Goal: Task Accomplishment & Management: Use online tool/utility

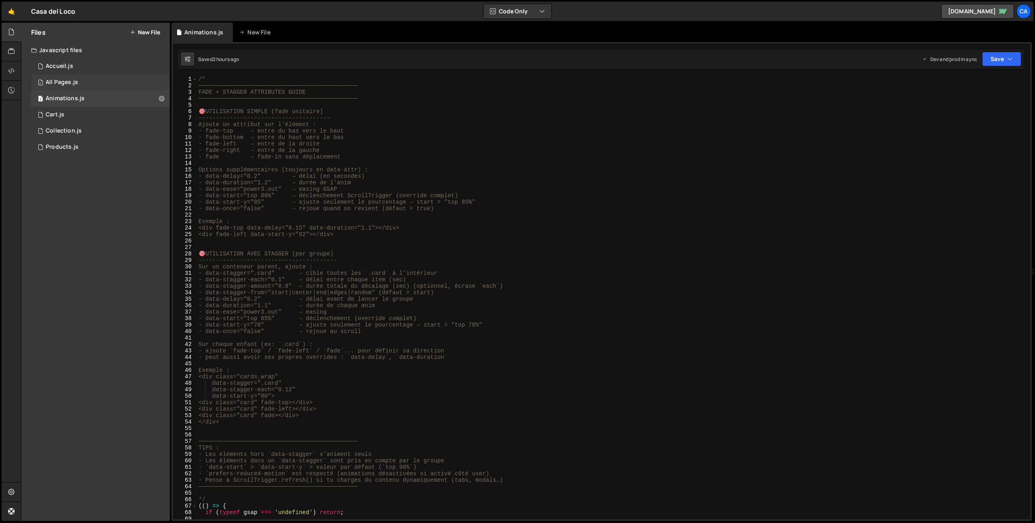
click at [99, 75] on div "1 All Pages.js 0" at bounding box center [100, 82] width 139 height 16
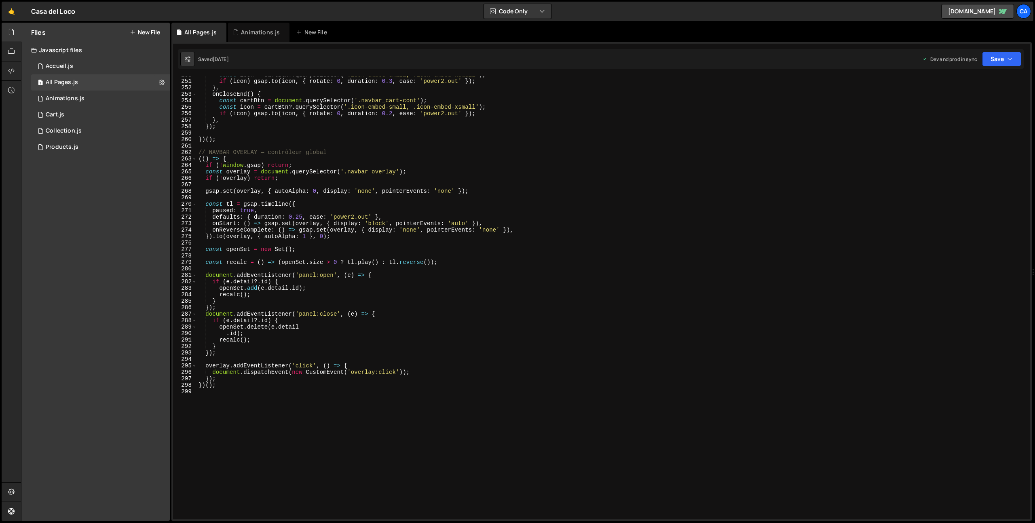
scroll to position [1710, 0]
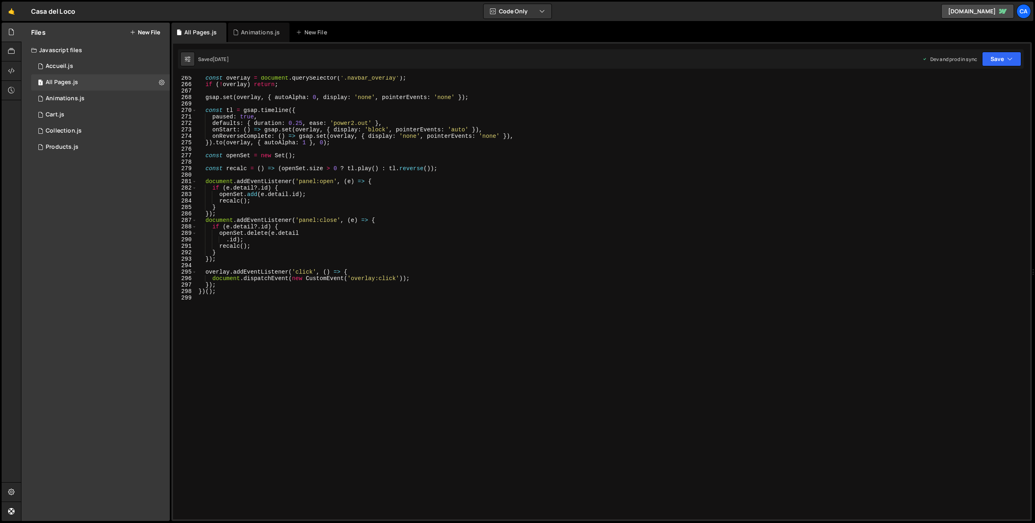
click at [256, 337] on div "const overlay = document . querySelector ( '.navbar_overlay' ) ; if ( ! overlay…" at bounding box center [612, 303] width 830 height 457
type textarea "////////////////////////////"
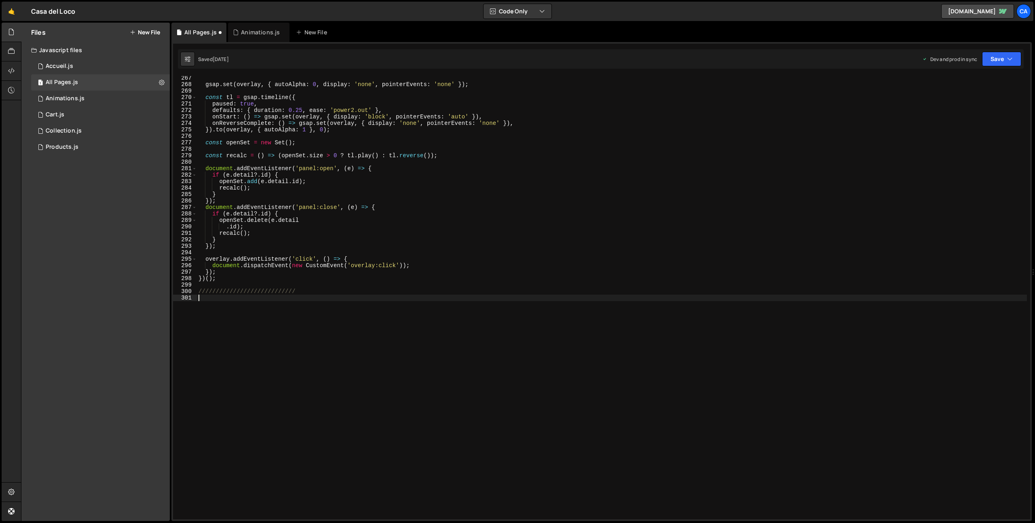
scroll to position [1723, 0]
paste textarea "</script>"
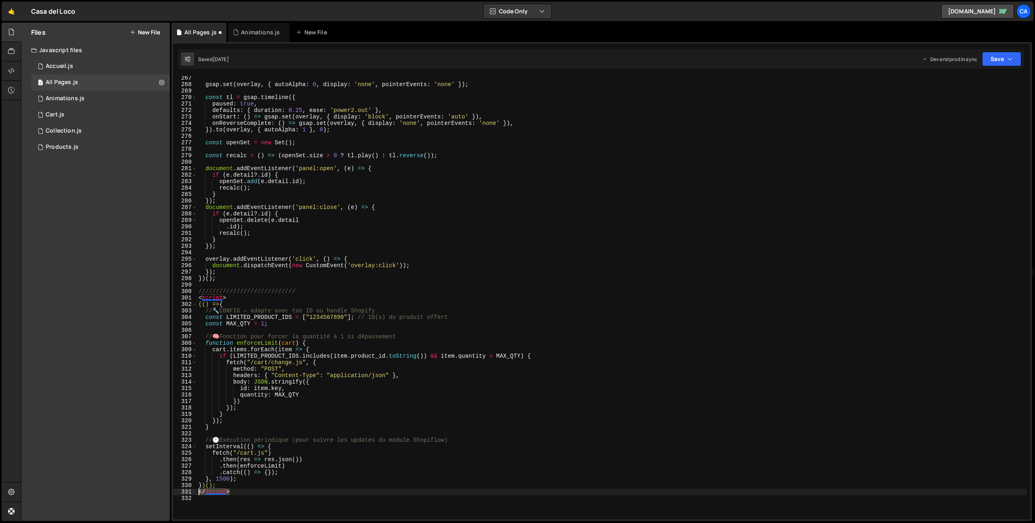
drag, startPoint x: 218, startPoint y: 491, endPoint x: 161, endPoint y: 493, distance: 56.3
click at [162, 494] on div "Files New File Javascript files 1 Accueil.js 0 1 All Pages.js 0 1 Animations.js…" at bounding box center [528, 272] width 1014 height 499
type textarea "</script>"
drag, startPoint x: 241, startPoint y: 297, endPoint x: 174, endPoint y: 298, distance: 67.1
click at [174, 298] on div "})(); 267 268 269 270 271 272 273 274 275 276 277 278 279 280 281 282 283 284 2…" at bounding box center [601, 298] width 857 height 444
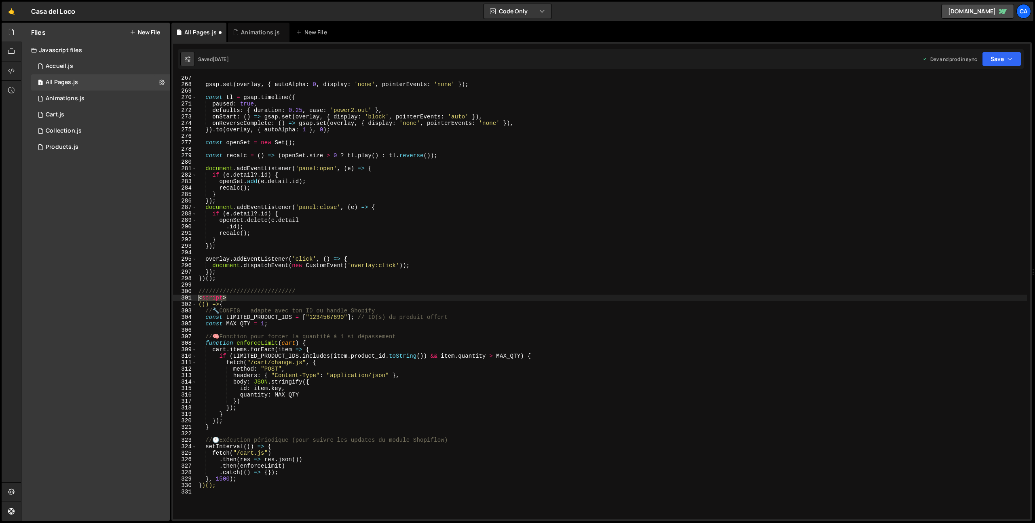
type textarea "<script>"
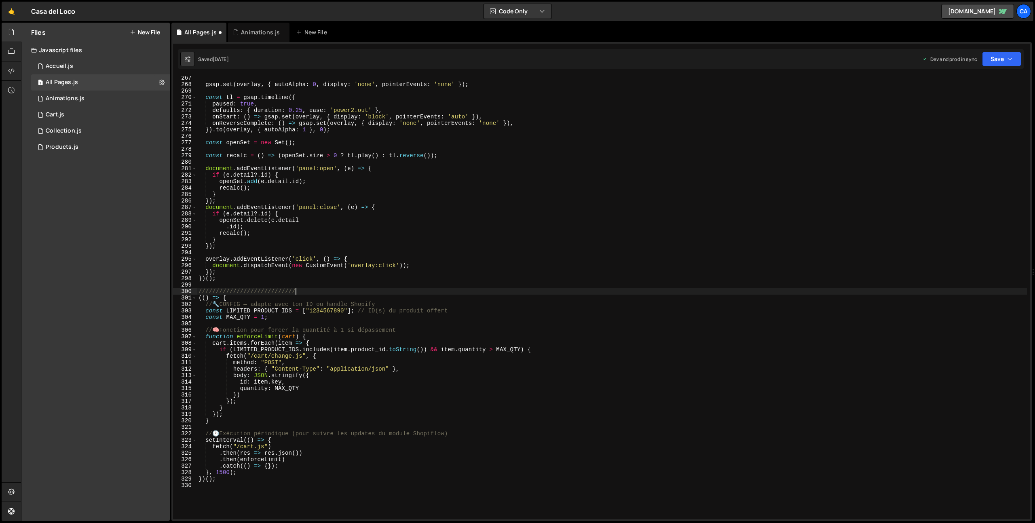
click at [318, 313] on div "gsap . set ( overlay , { autoAlpha : 0 , display : 'none' , pointerEvents : 'no…" at bounding box center [612, 303] width 830 height 457
paste textarea "5484132786525"
type textarea "const LIMITED_PRODUCT_IDS = ["15484132786525"]; // ID(s) du produit offert"
drag, startPoint x: 991, startPoint y: 54, endPoint x: 994, endPoint y: 60, distance: 6.9
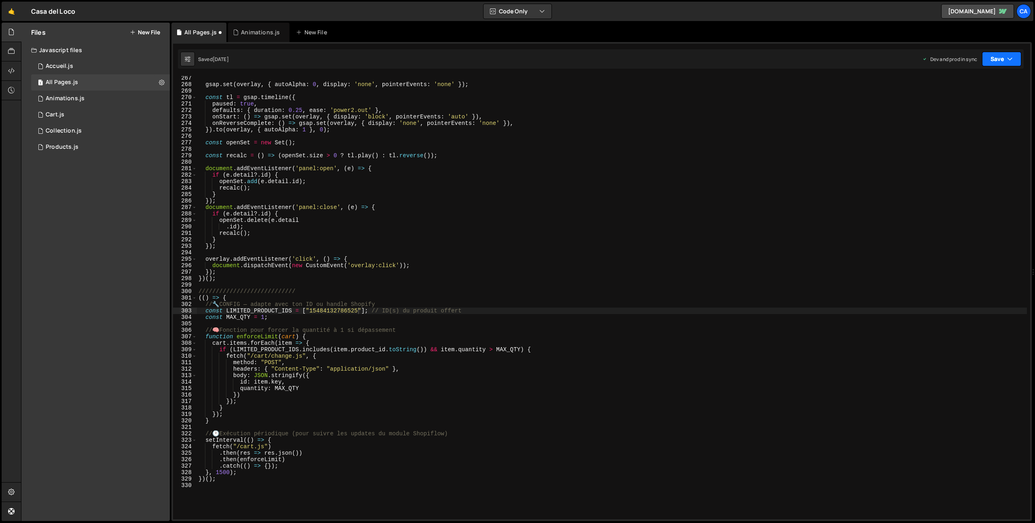
click at [991, 55] on button "Save" at bounding box center [1001, 59] width 39 height 15
drag, startPoint x: 965, startPoint y: 115, endPoint x: 947, endPoint y: 103, distance: 21.9
click at [963, 115] on div "[DATE]" at bounding box center [955, 113] width 16 height 7
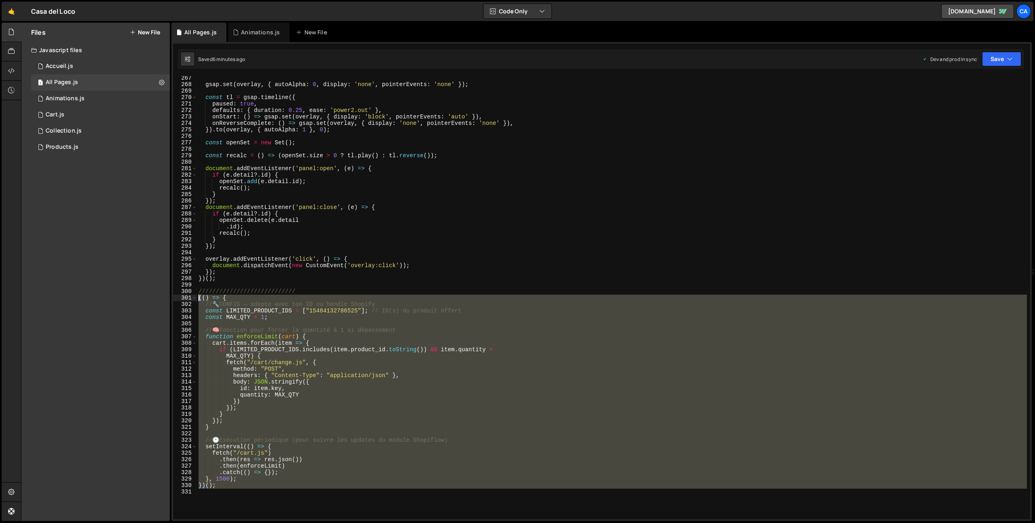
drag, startPoint x: 209, startPoint y: 493, endPoint x: 188, endPoint y: 298, distance: 196.5
click at [188, 298] on div "267 268 269 270 271 272 273 274 275 276 277 278 279 280 281 282 283 284 285 286…" at bounding box center [601, 298] width 857 height 444
type textarea "(() => { // 🔧 CONFIG — adapte avec ton ID ou handle Shopify"
paste textarea
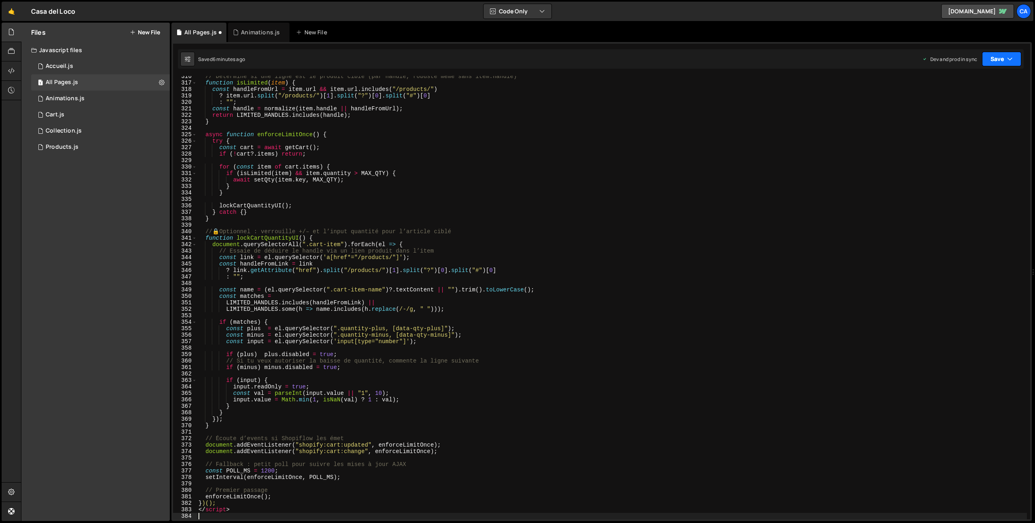
click at [993, 62] on button "Save" at bounding box center [1001, 59] width 39 height 15
click at [975, 108] on div "Save to Production S" at bounding box center [975, 105] width 84 height 8
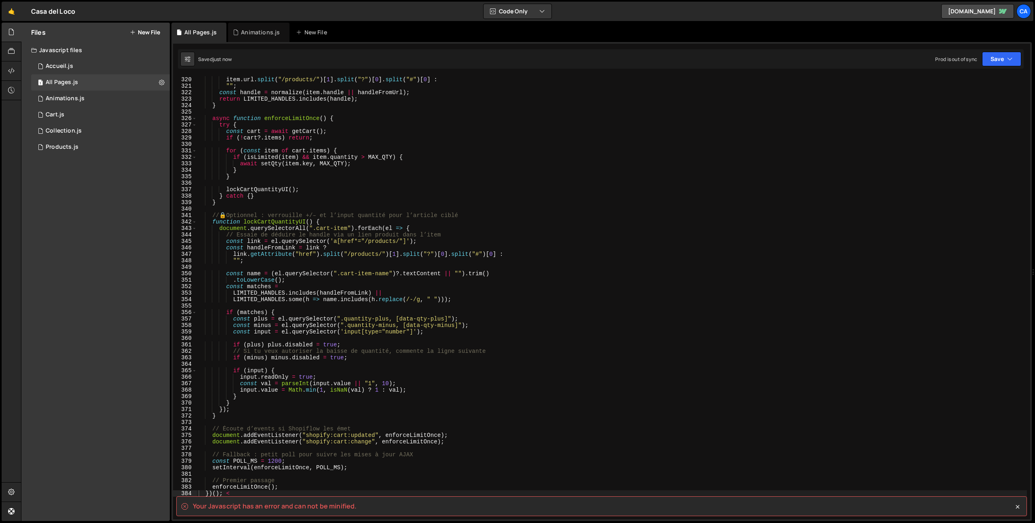
scroll to position [2155, 0]
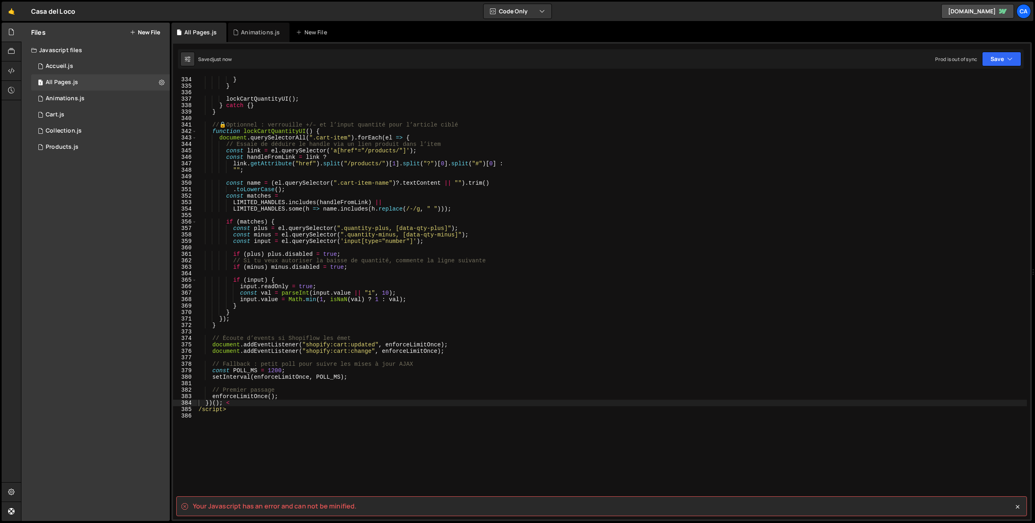
type textarea "/script>"
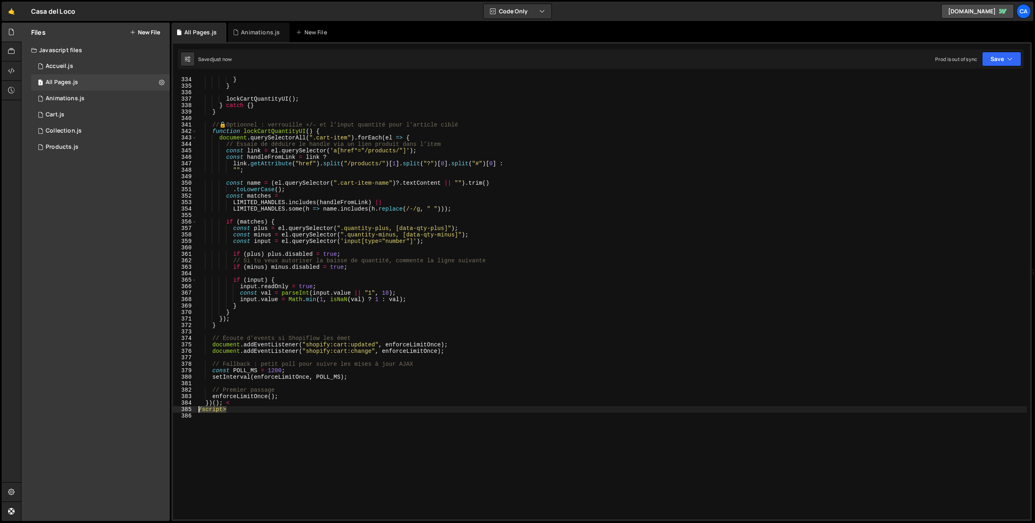
drag, startPoint x: 231, startPoint y: 412, endPoint x: 175, endPoint y: 412, distance: 56.2
click at [175, 412] on div "/script> 333 334 335 336 337 338 339 340 341 342 343 344 345 346 347 348 349 35…" at bounding box center [601, 298] width 857 height 444
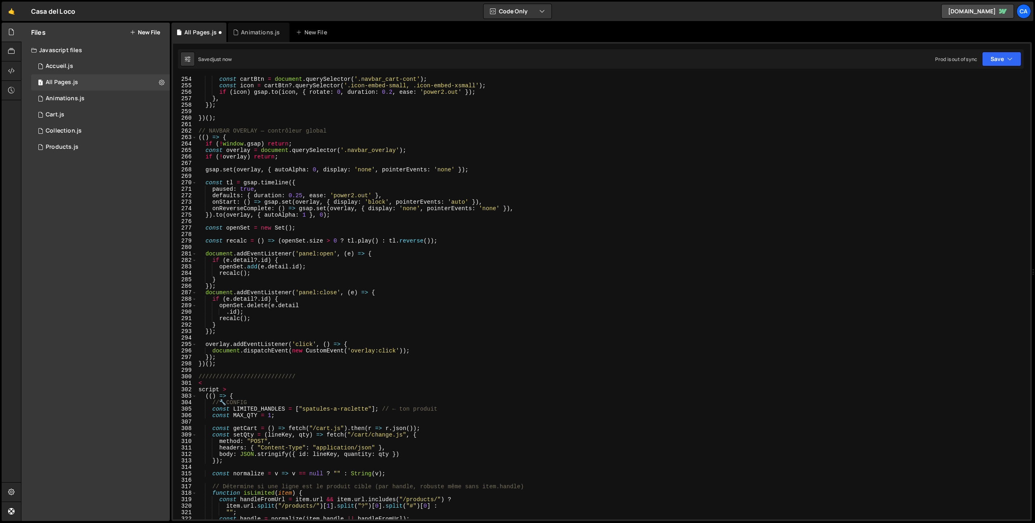
scroll to position [1562, 0]
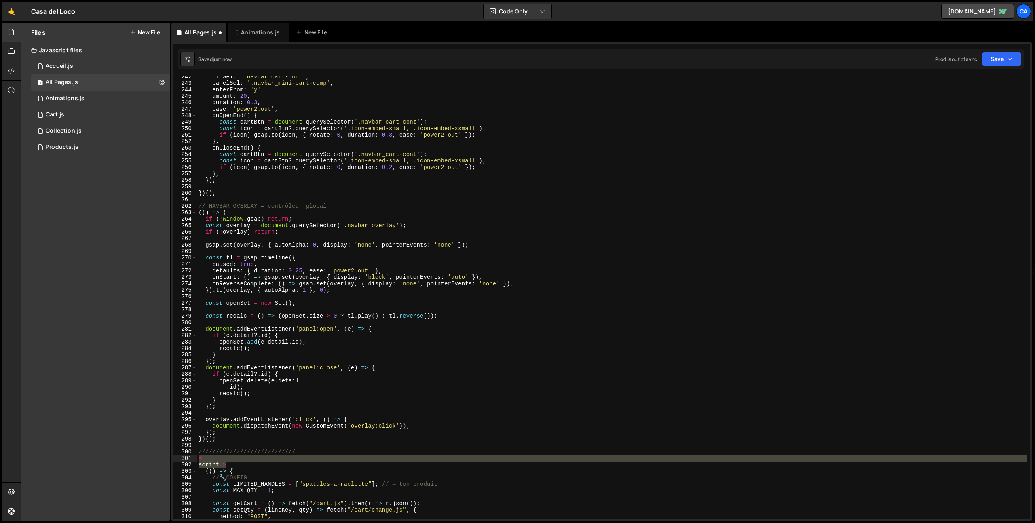
drag, startPoint x: 234, startPoint y: 464, endPoint x: 187, endPoint y: 461, distance: 47.0
click at [187, 461] on div "})(); 242 243 244 245 246 247 248 249 250 251 252 253 254 255 256 257 258 259 2…" at bounding box center [601, 298] width 857 height 444
type textarea "< script >"
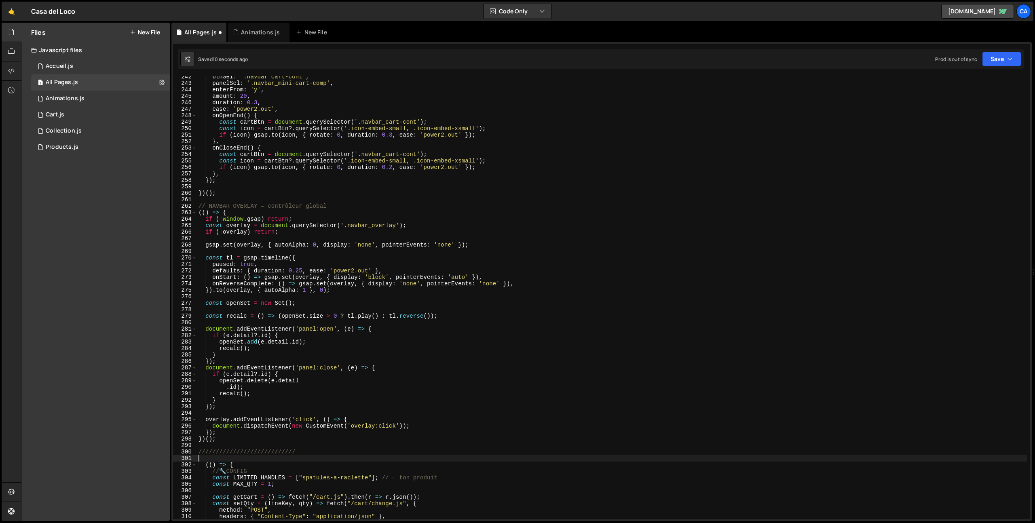
click at [1023, 57] on div "Saved 10 seconds ago Prod is out of sync Upgrade to Edit Save Save to Staging S…" at bounding box center [601, 58] width 846 height 19
click at [993, 57] on button "Save" at bounding box center [1001, 59] width 39 height 15
click at [964, 112] on div "7 minutes ago" at bounding box center [962, 113] width 31 height 7
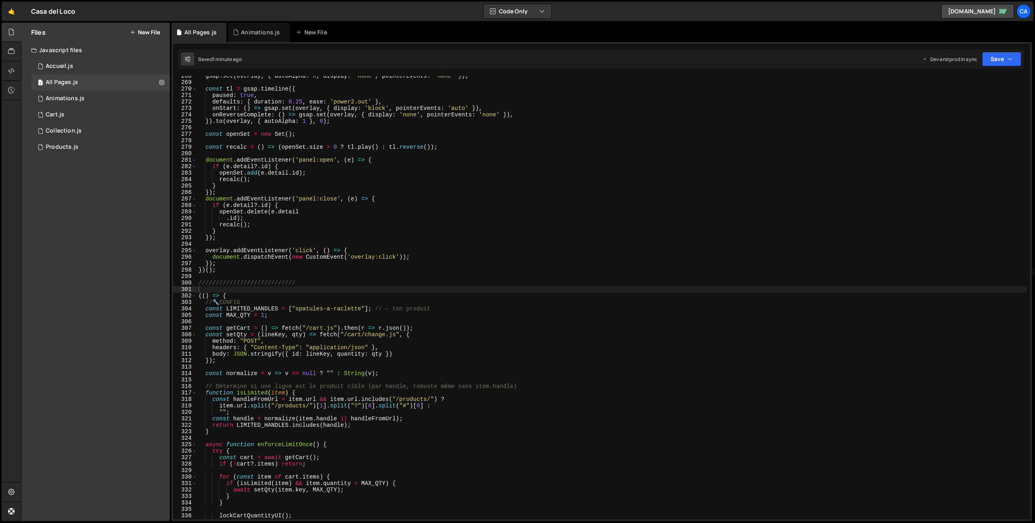
scroll to position [1821, 0]
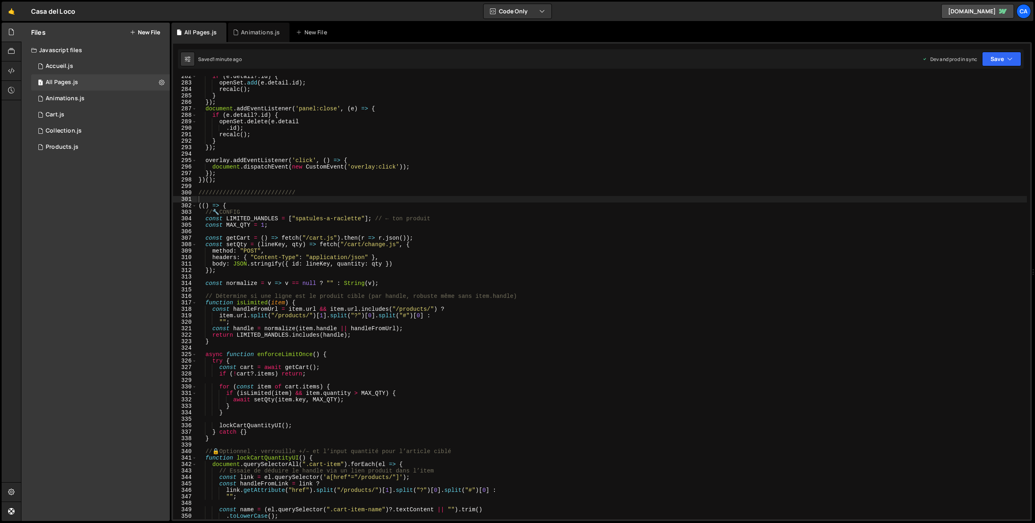
click at [324, 238] on div "if ( e . detail ?. id ) { openSet . add ( e . detail . id ) ; recalc ( ) ; } })…" at bounding box center [612, 301] width 830 height 457
click at [358, 245] on div "if ( e . detail ?. id ) { openSet . add ( e . detail . id ) ; recalc ( ) ; } })…" at bounding box center [612, 301] width 830 height 457
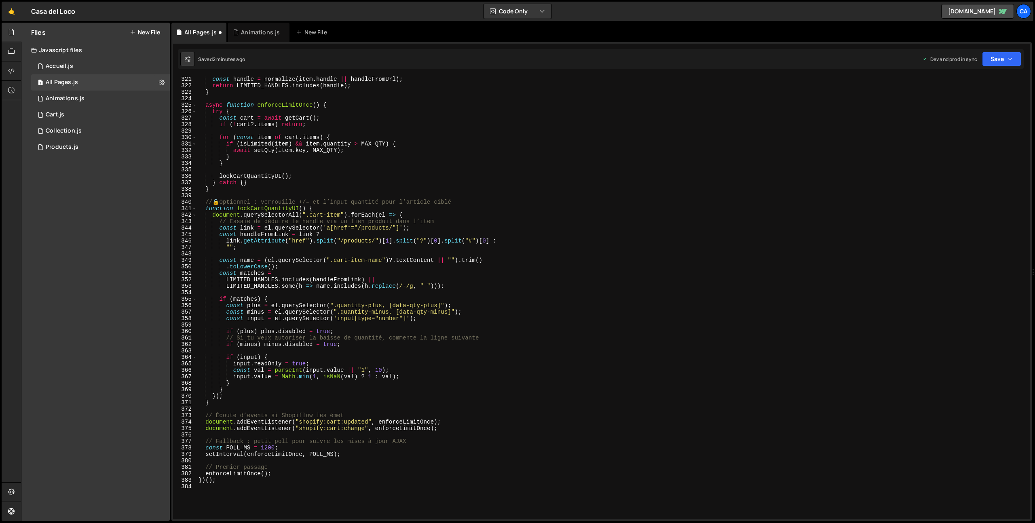
scroll to position [2071, 0]
type textarea "const setQty = (lineKey, qty) => fetch("/panier/change.js", {"
click at [1004, 55] on button "Save" at bounding box center [1001, 59] width 39 height 15
drag, startPoint x: 963, startPoint y: 113, endPoint x: 952, endPoint y: 114, distance: 11.3
click at [963, 113] on div "2 minutes ago" at bounding box center [963, 113] width 32 height 7
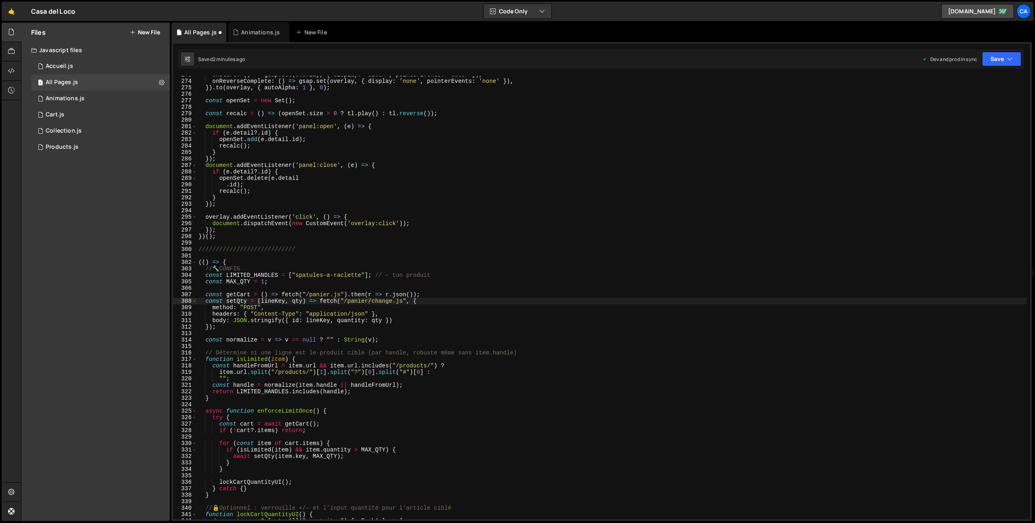
scroll to position [1765, 0]
